Goal: Check status: Check status

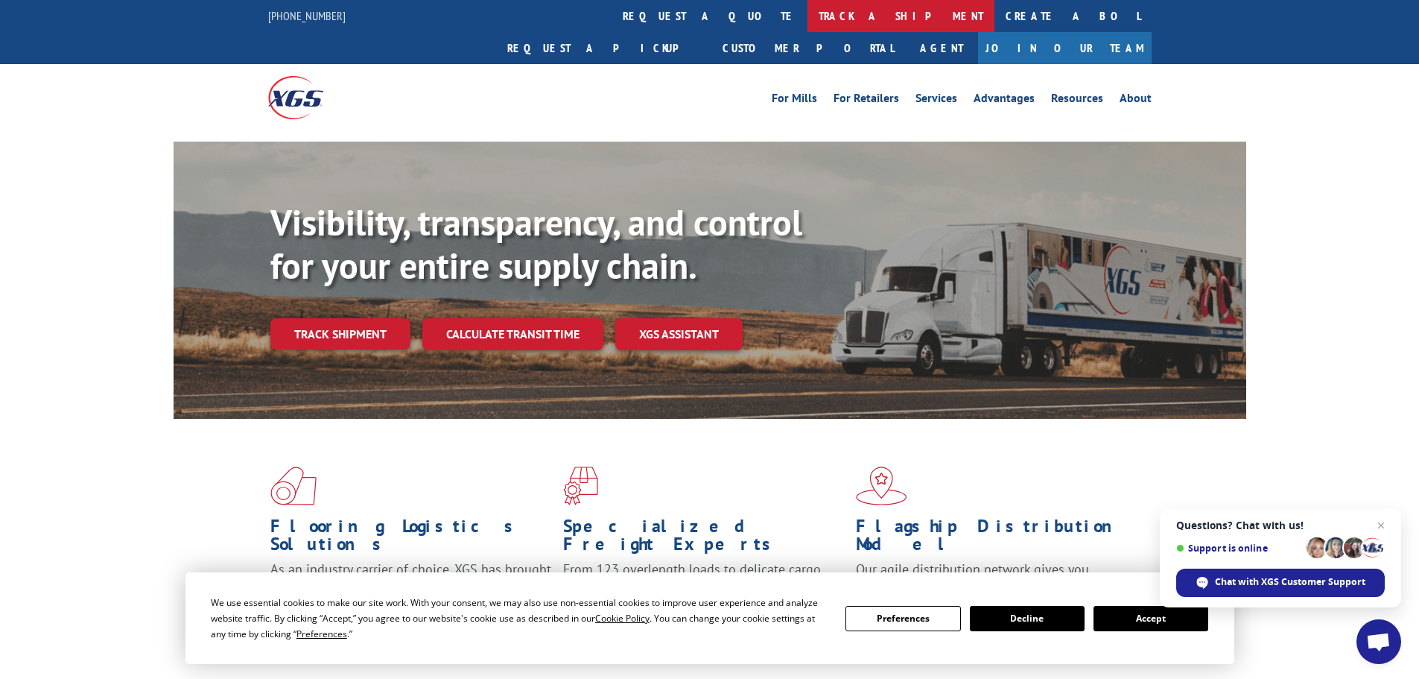
click at [808, 19] on link "track a shipment" at bounding box center [901, 16] width 187 height 32
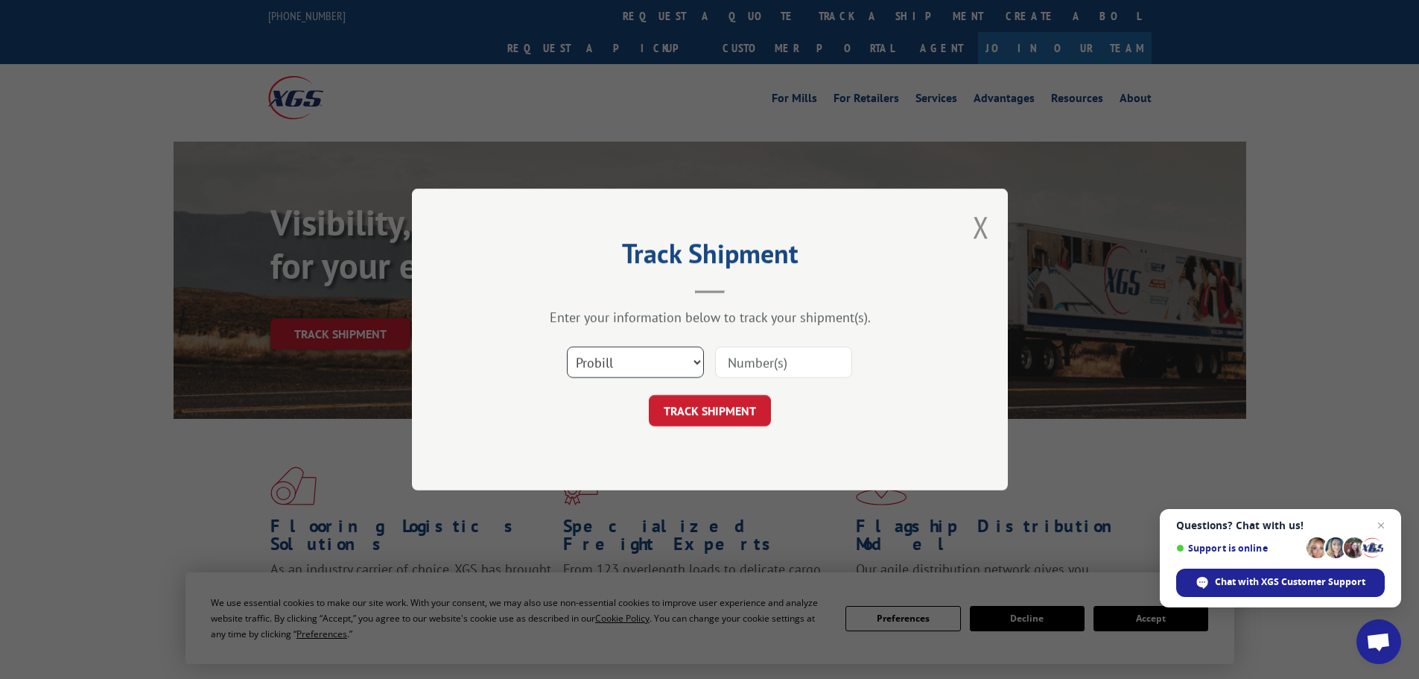
click at [632, 370] on select "Select category... Probill BOL PO" at bounding box center [635, 361] width 137 height 31
select select "bol"
click at [567, 346] on select "Select category... Probill BOL PO" at bounding box center [635, 361] width 137 height 31
click at [745, 370] on input at bounding box center [783, 361] width 137 height 31
paste input "00889690116905581"
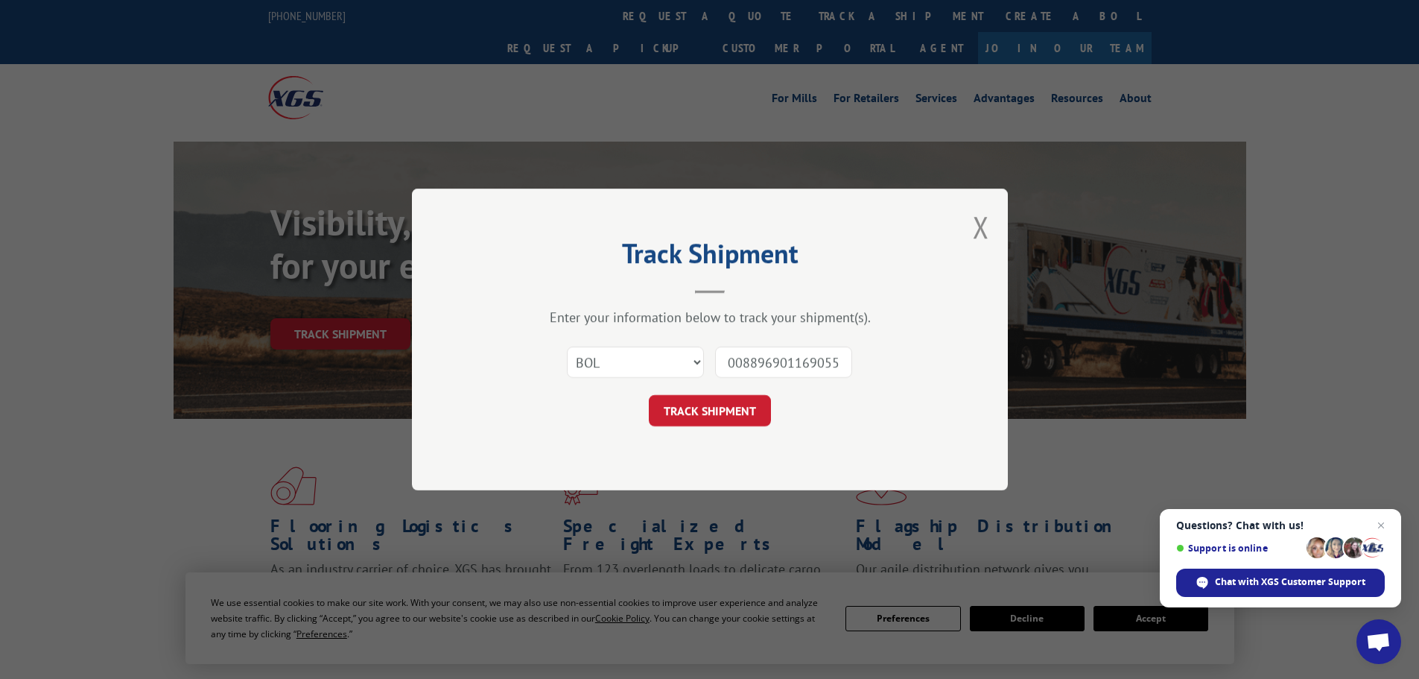
scroll to position [0, 16]
type input "00889690116905581"
click at [723, 399] on button "TRACK SHIPMENT" at bounding box center [710, 410] width 122 height 31
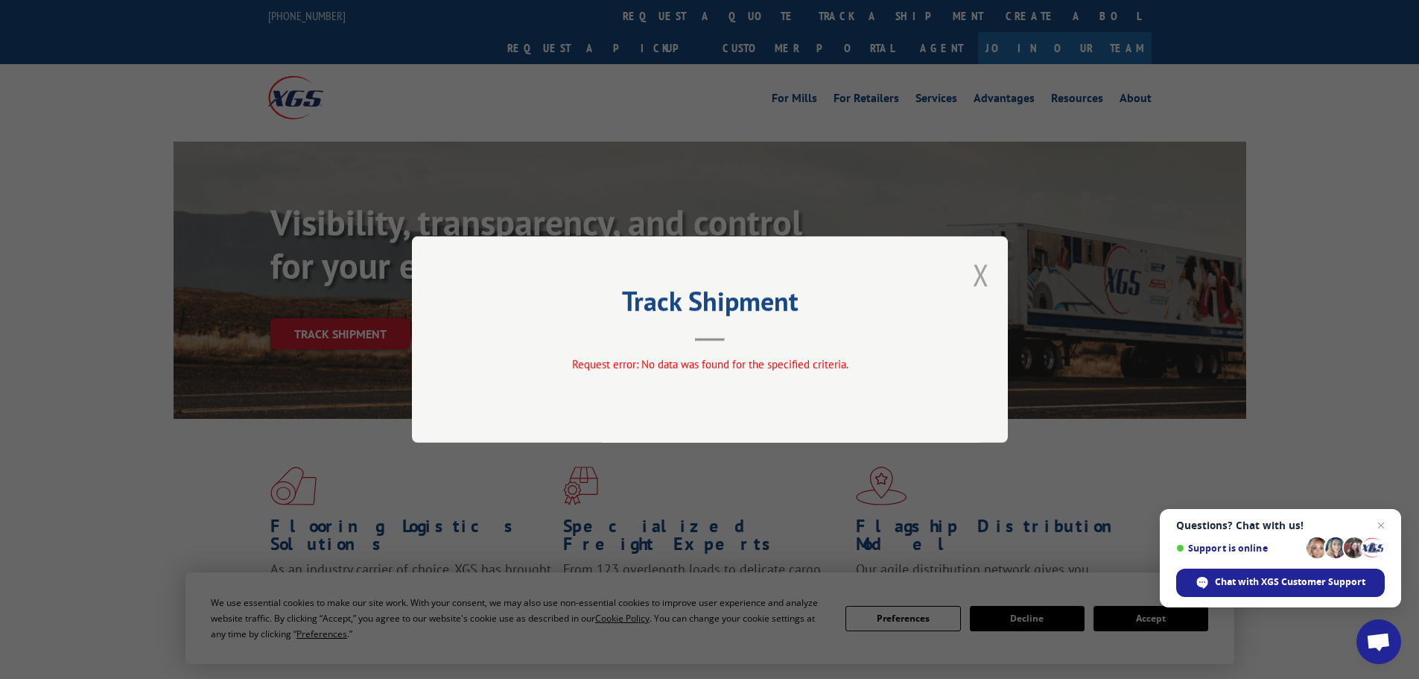
click at [976, 271] on button "Close modal" at bounding box center [981, 274] width 16 height 39
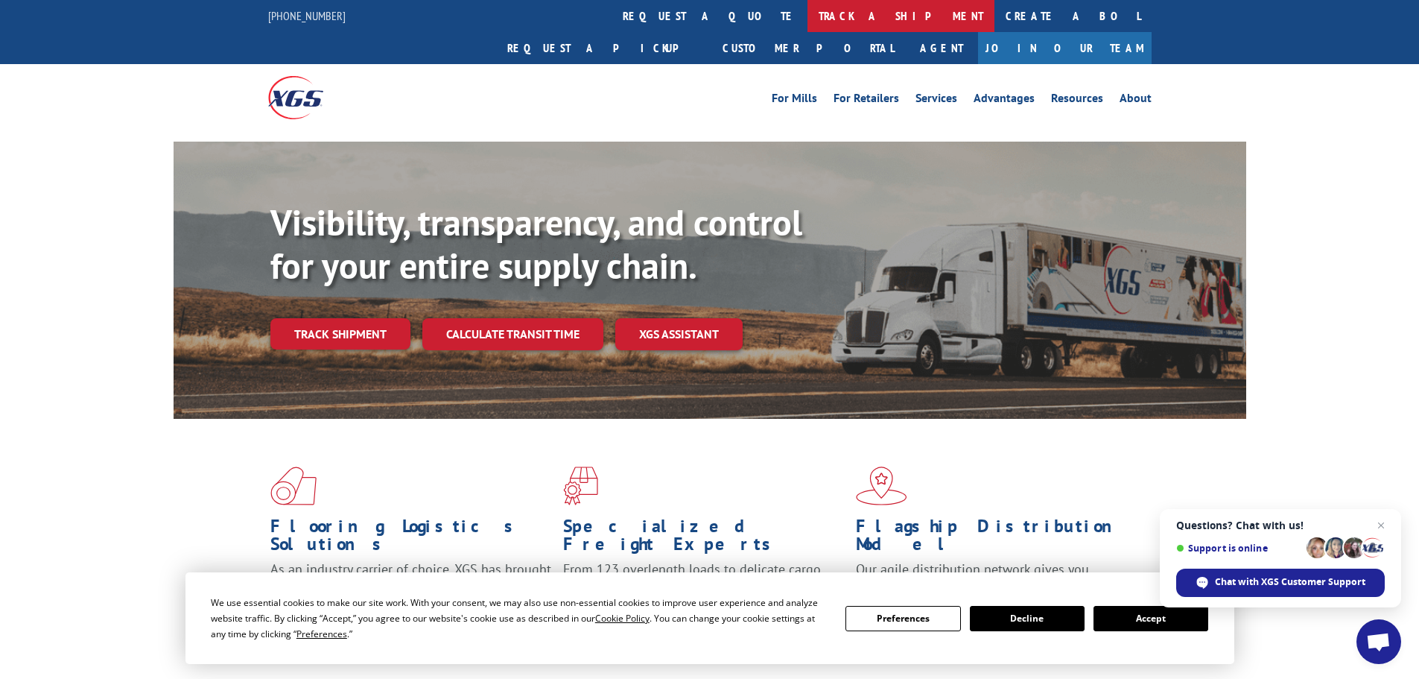
click at [808, 17] on link "track a shipment" at bounding box center [901, 16] width 187 height 32
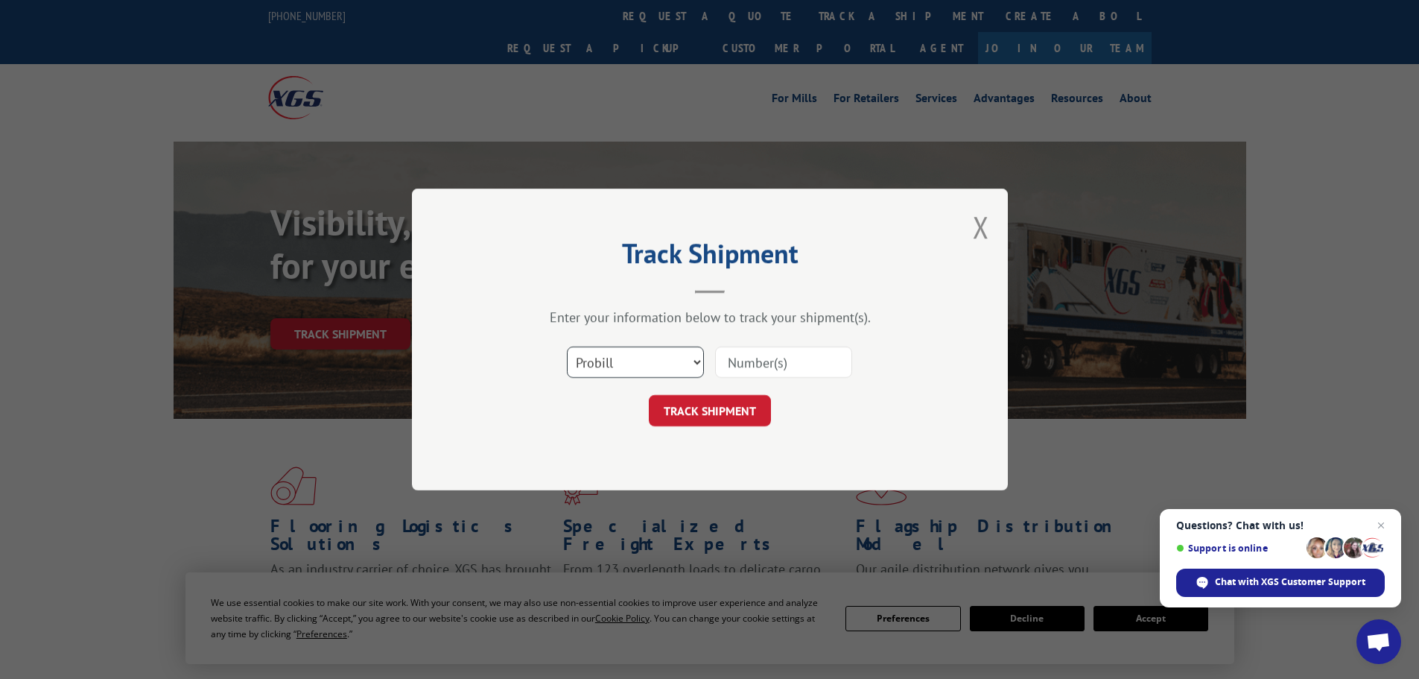
click at [609, 361] on select "Select category... Probill BOL PO" at bounding box center [635, 361] width 137 height 31
select select "po"
click at [567, 346] on select "Select category... Probill BOL PO" at bounding box center [635, 361] width 137 height 31
click at [754, 359] on input at bounding box center [783, 361] width 137 height 31
paste input "41524668"
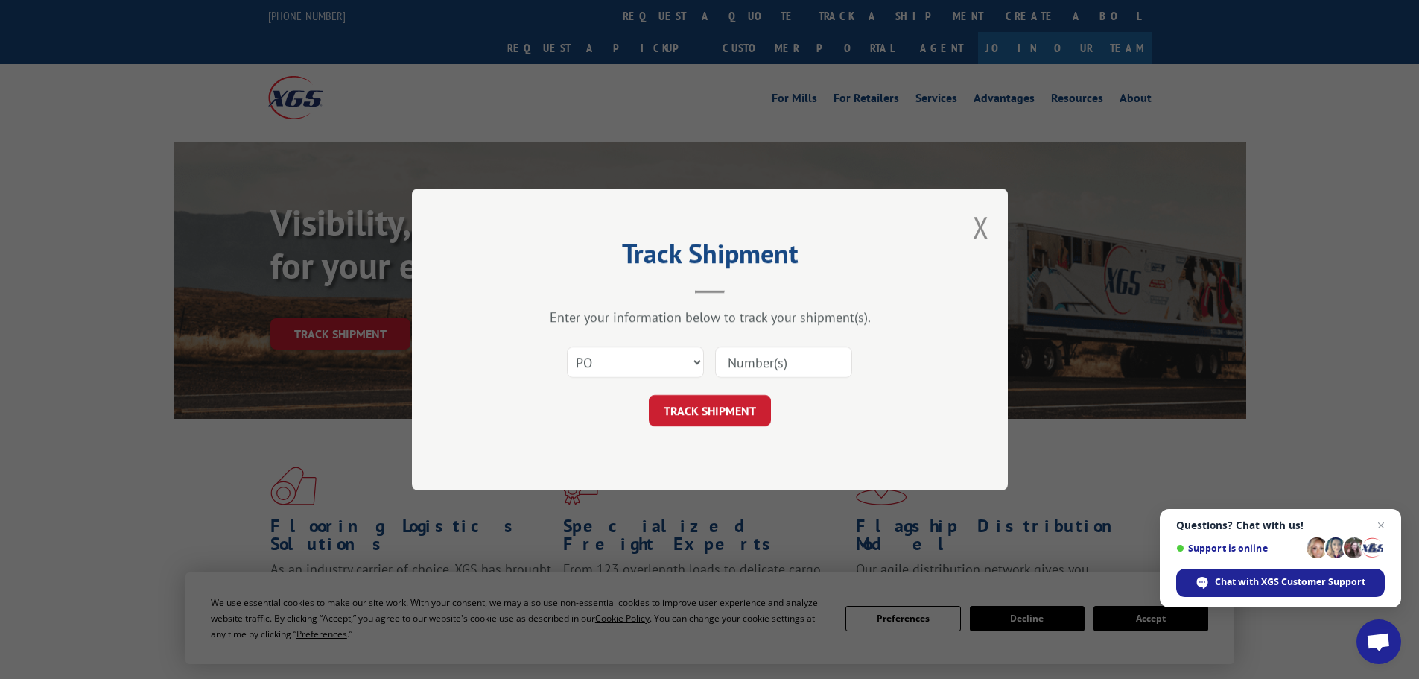
type input "41524668"
click button "TRACK SHIPMENT" at bounding box center [710, 410] width 122 height 31
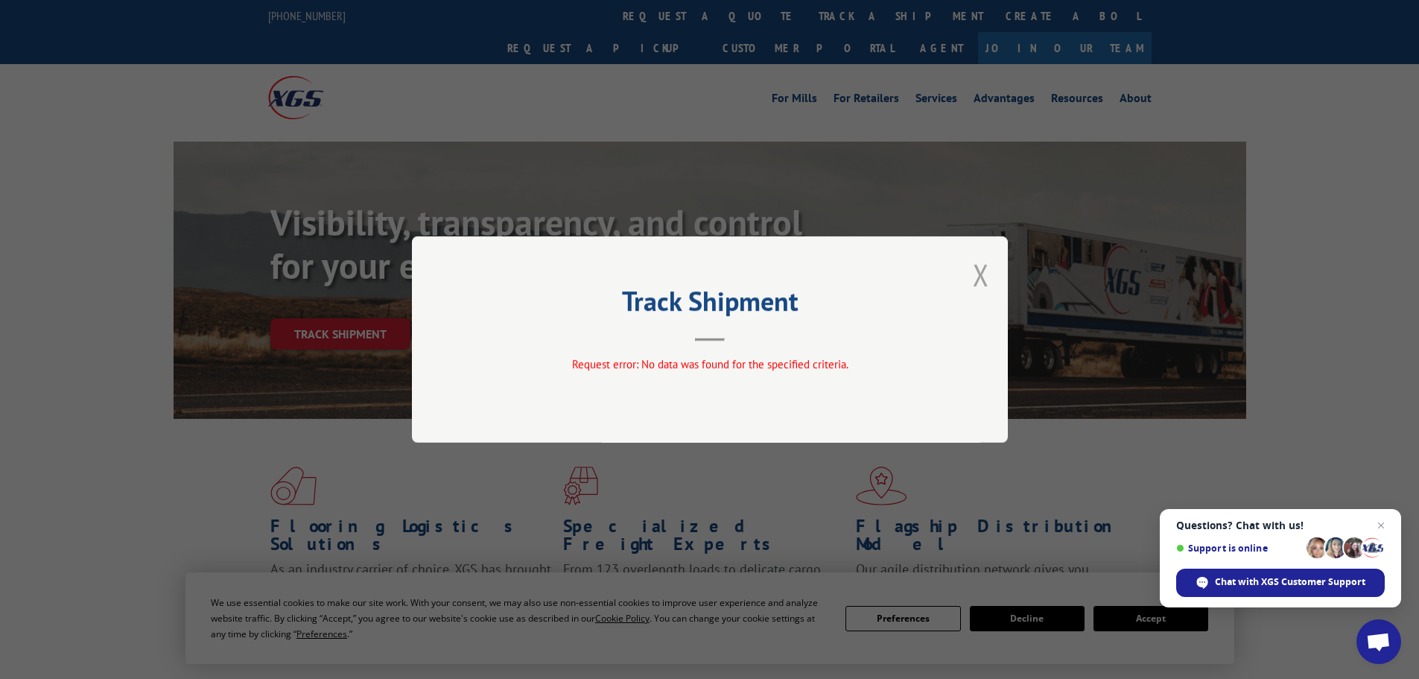
click at [982, 286] on button "Close modal" at bounding box center [981, 274] width 16 height 39
